Goal: Task Accomplishment & Management: Manage account settings

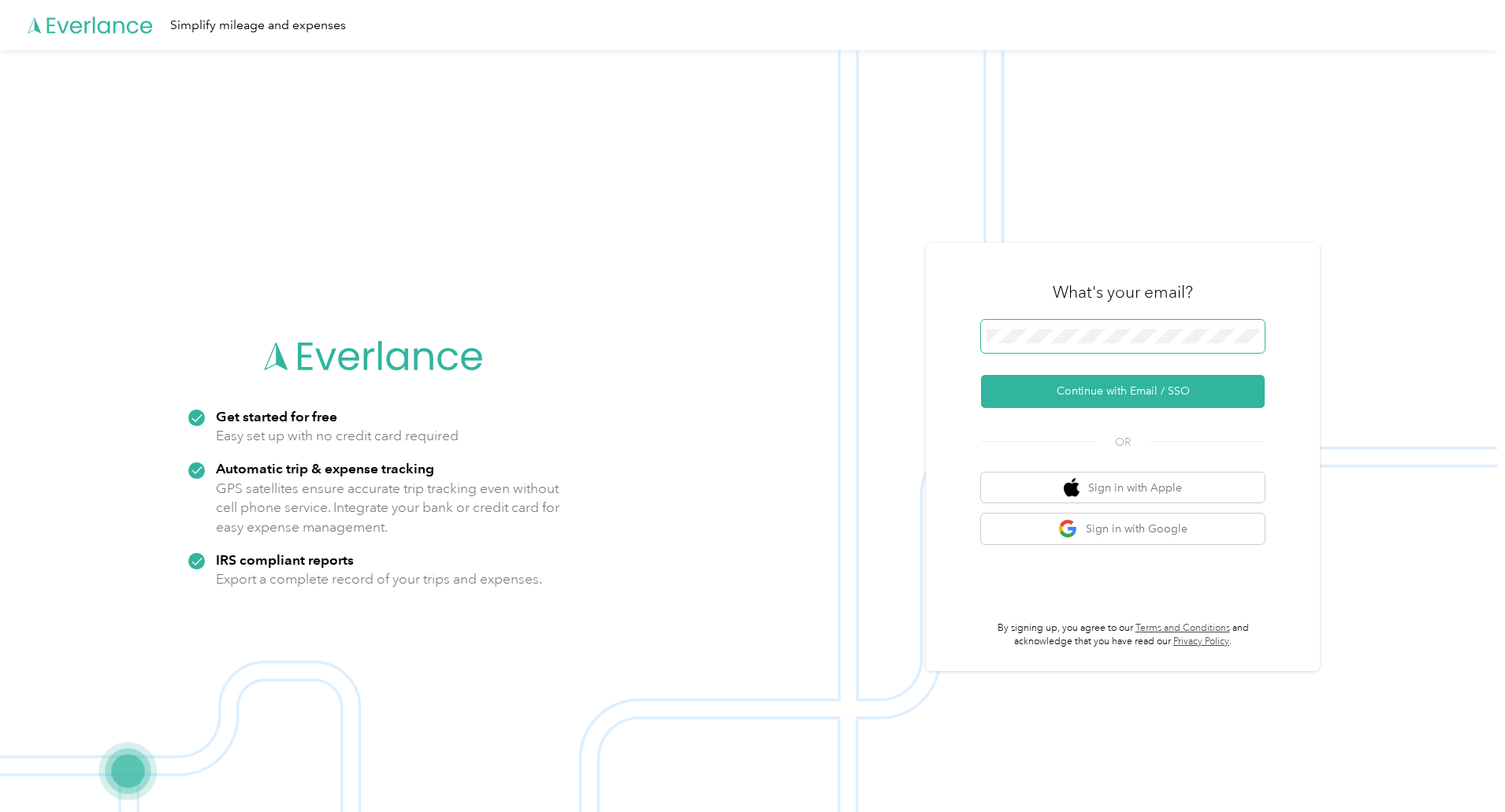
click at [1134, 328] on span at bounding box center [1122, 335] width 283 height 33
click at [1129, 346] on span at bounding box center [1122, 335] width 283 height 33
click at [1128, 392] on button "Continue with Email / SSO" at bounding box center [1122, 391] width 283 height 33
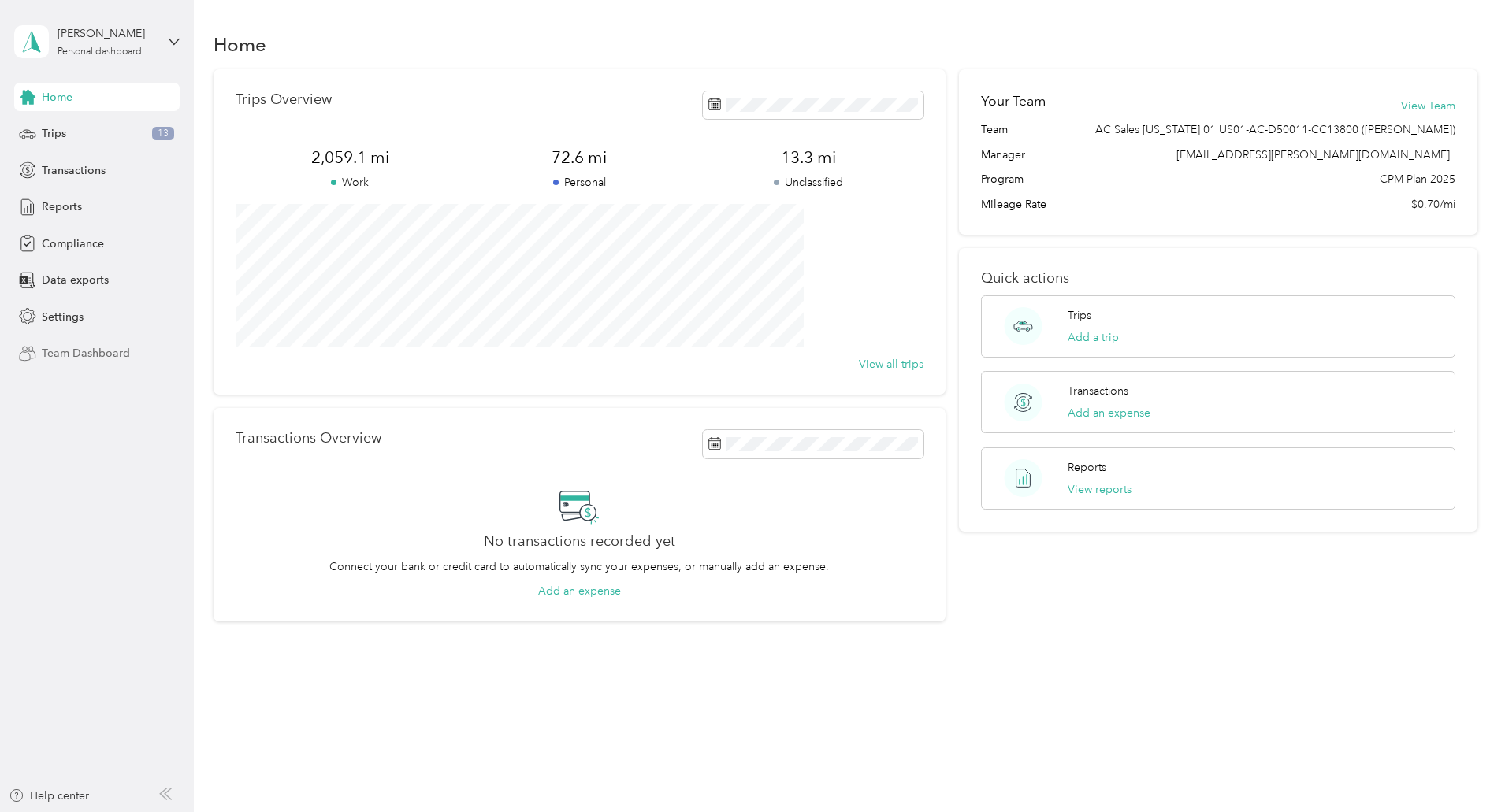
click at [108, 358] on span "Team Dashboard" at bounding box center [86, 353] width 88 height 17
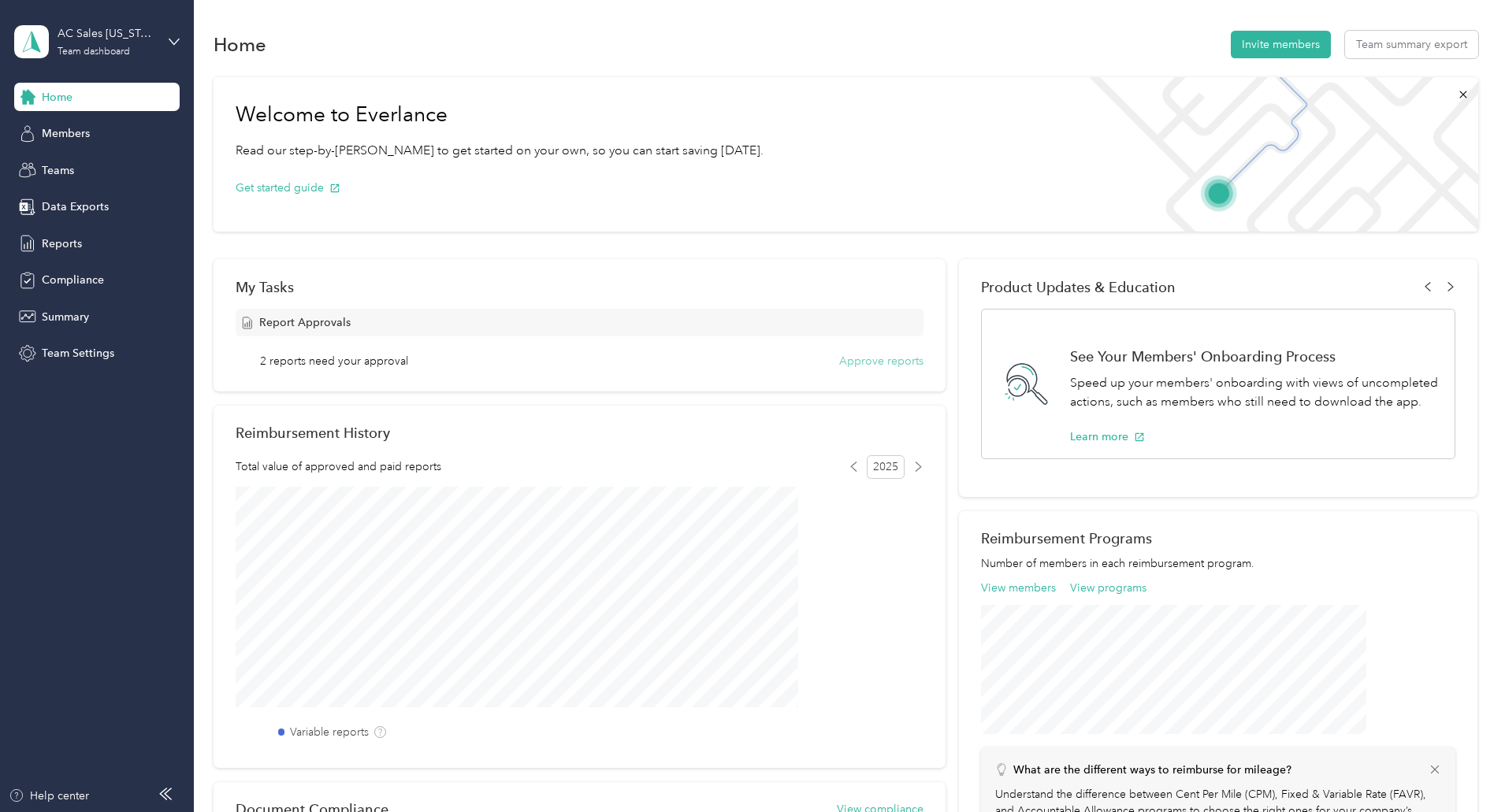
click at [849, 365] on button "Approve reports" at bounding box center [881, 362] width 84 height 17
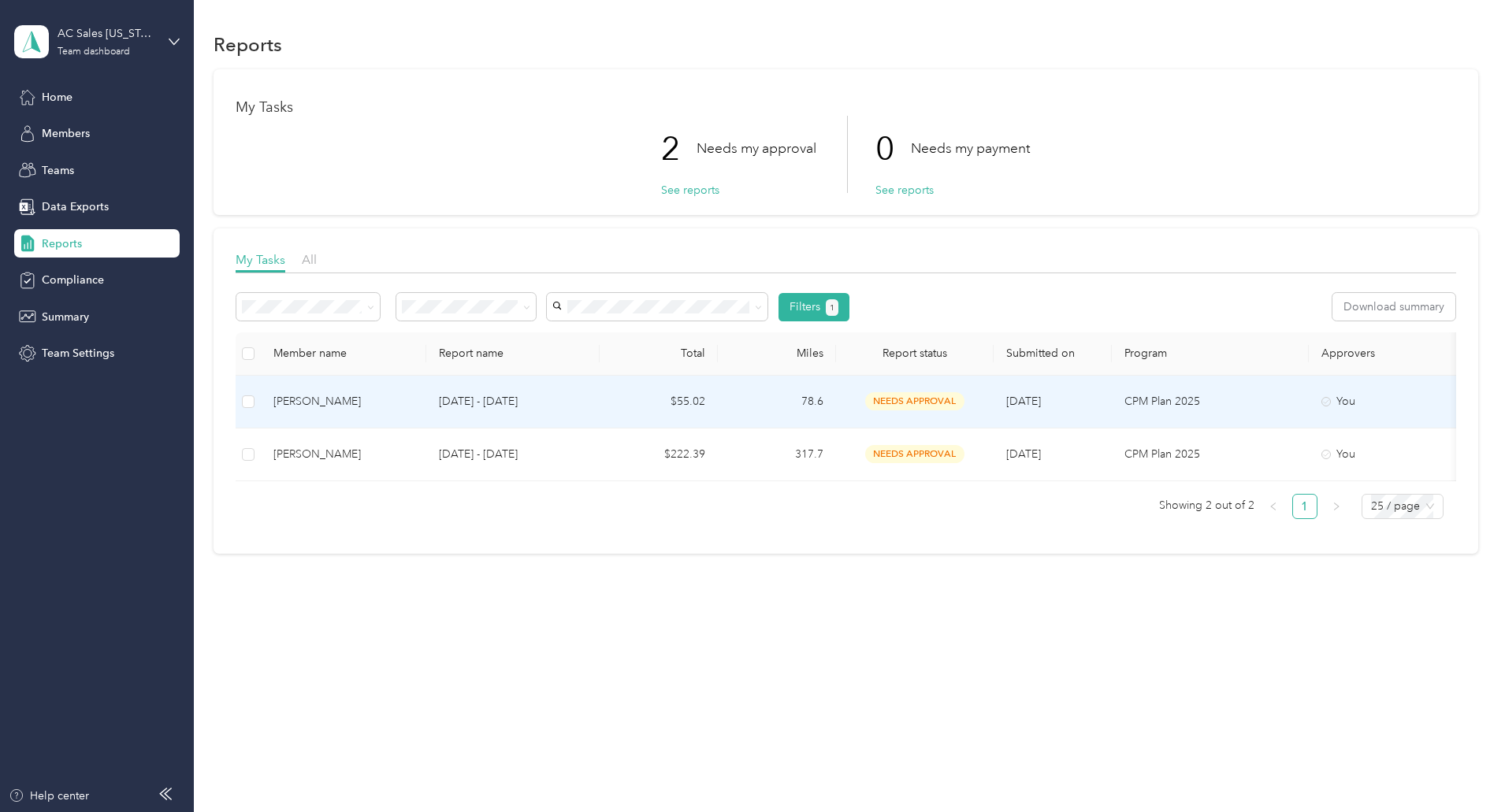
click at [836, 405] on td "78.6" at bounding box center [777, 402] width 118 height 52
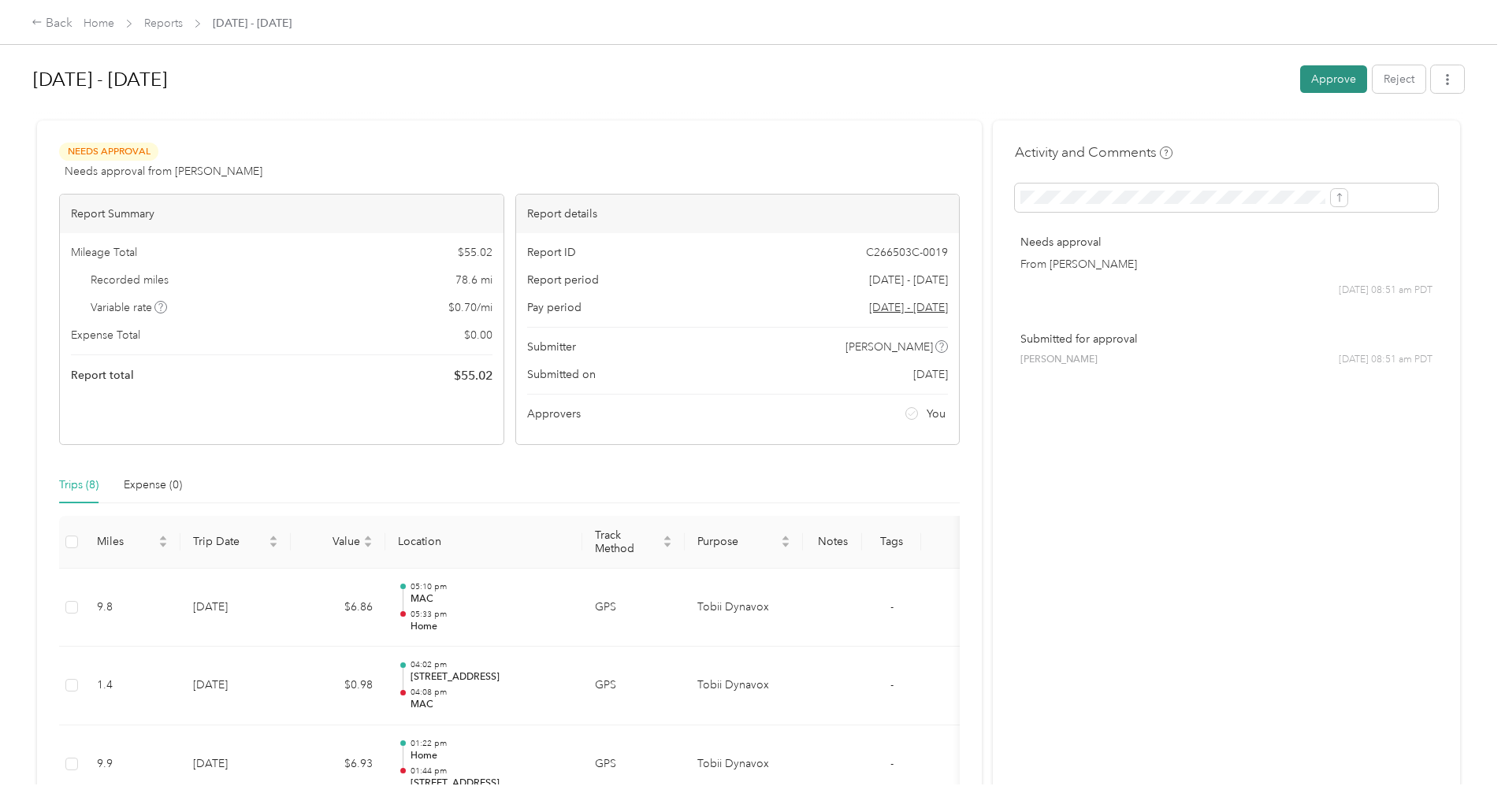
click at [1299, 82] on button "Approve" at bounding box center [1333, 78] width 67 height 27
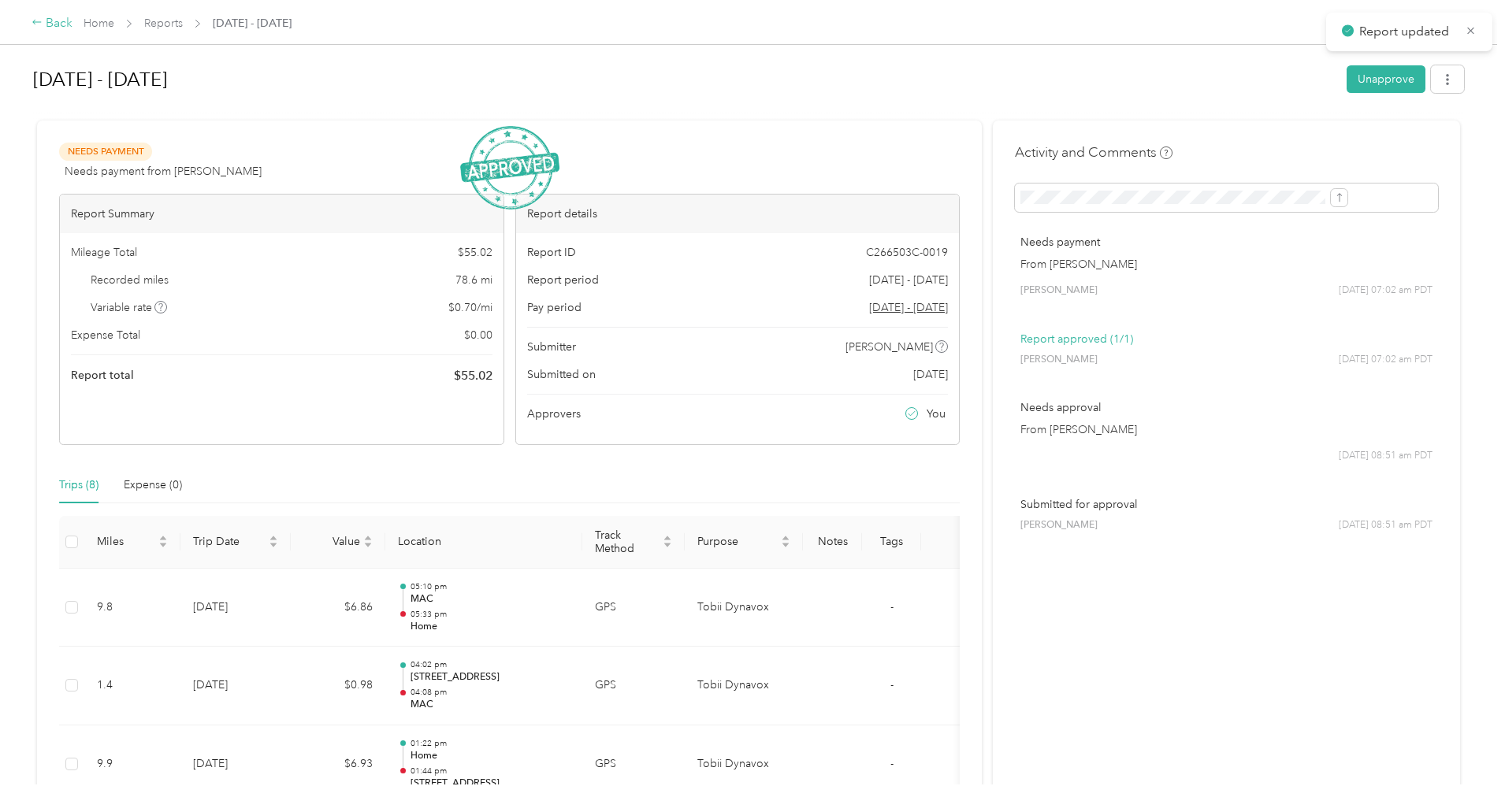
click at [73, 29] on div "Back" at bounding box center [52, 23] width 41 height 19
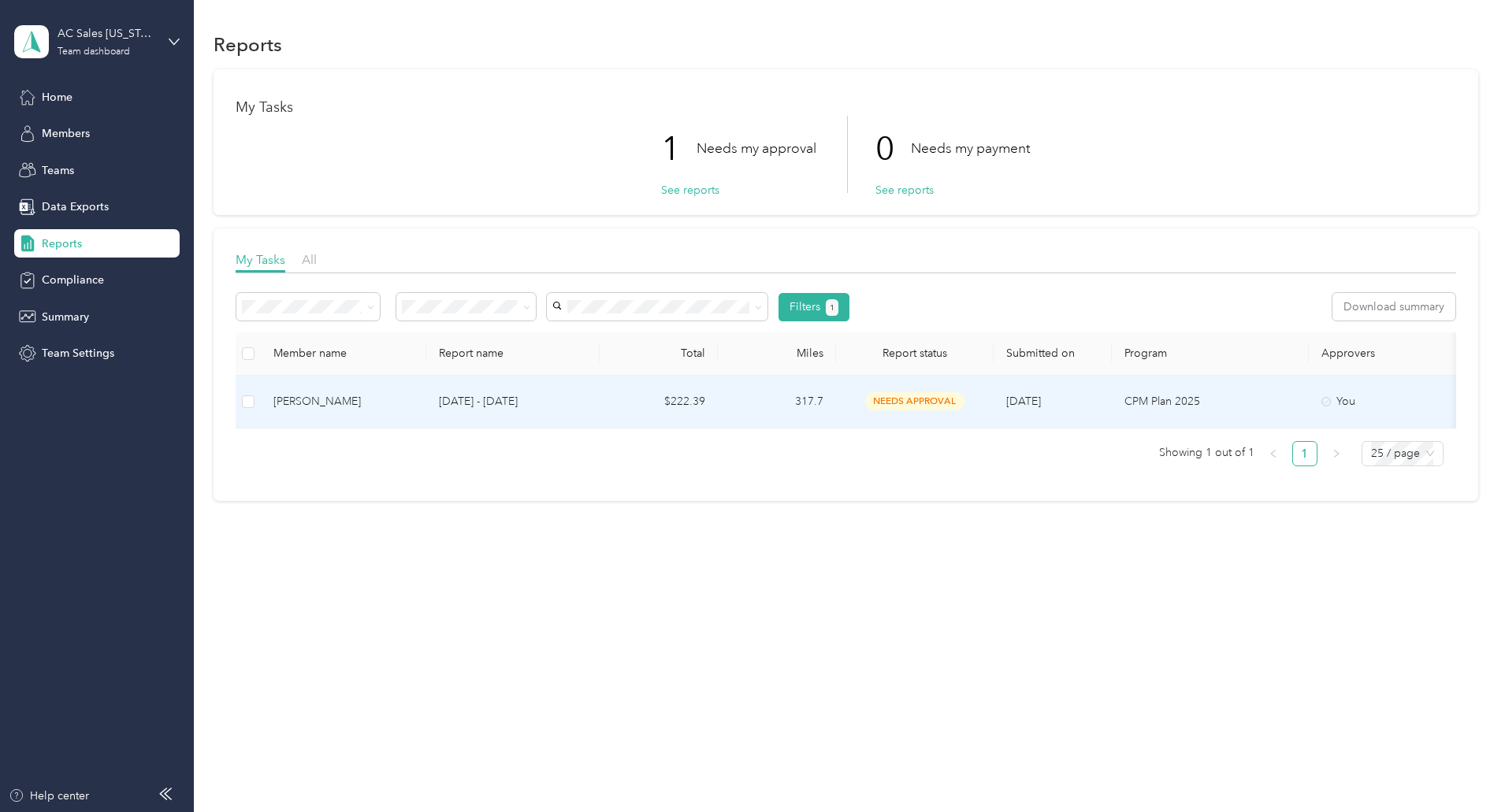
click at [836, 408] on td "317.7" at bounding box center [777, 402] width 118 height 52
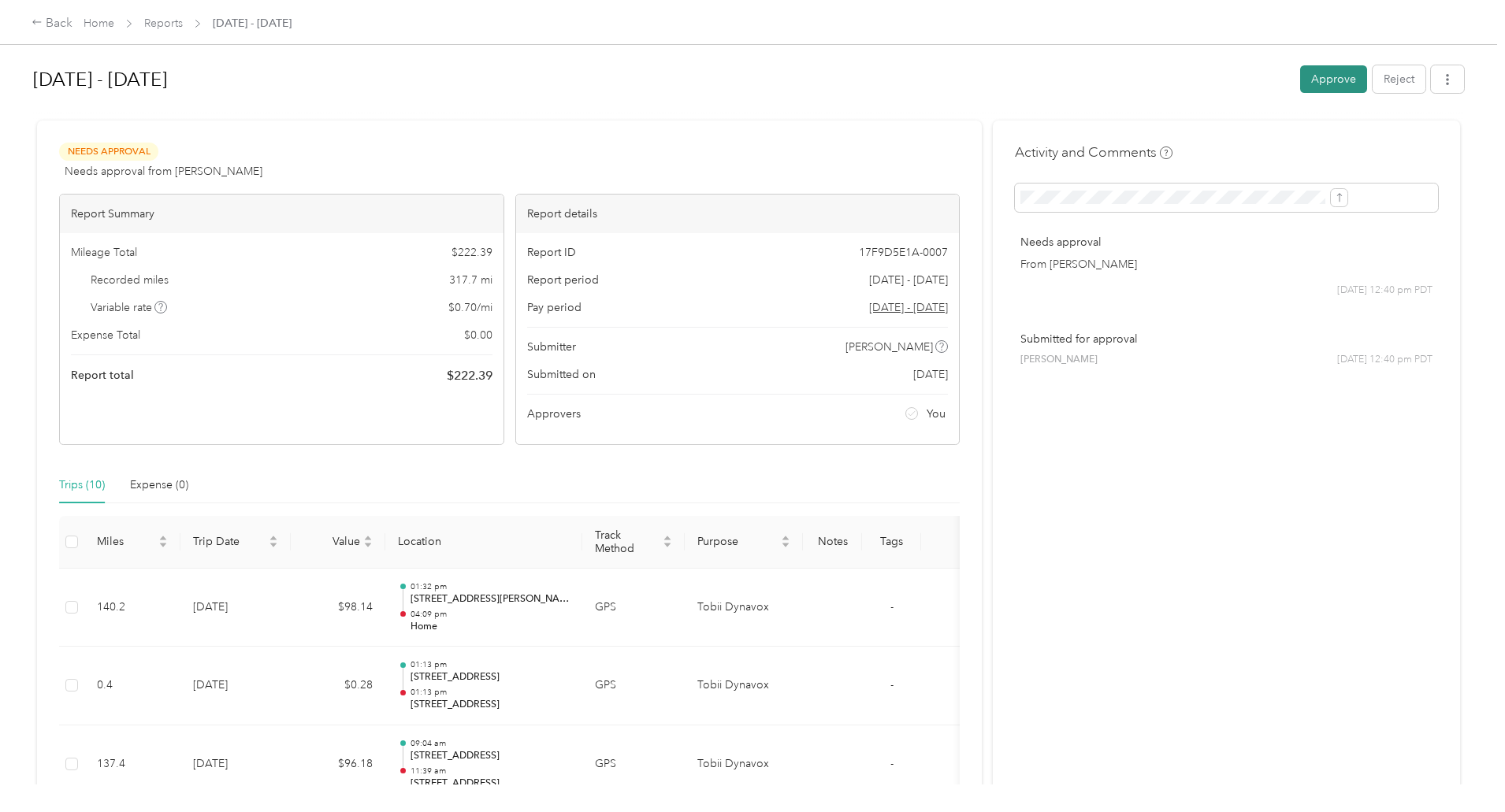
click at [1204, 93] on body "Back Home Reports [DATE] - [DATE] [DATE] - [DATE] Approve Reject Needs Approval…" at bounding box center [748, 406] width 1497 height 812
click at [1299, 86] on button "Approve" at bounding box center [1333, 78] width 67 height 27
